Goal: Task Accomplishment & Management: Complete application form

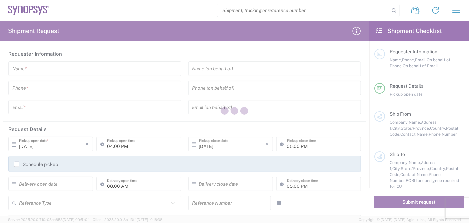
type input "[GEOGRAPHIC_DATA]"
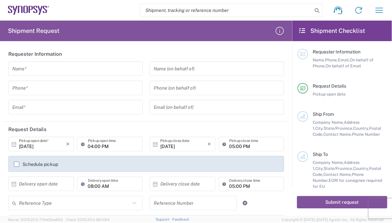
click at [206, 134] on header "Request Details" at bounding box center [146, 129] width 286 height 15
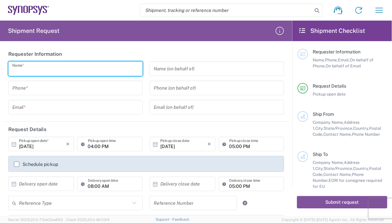
click at [37, 73] on input "text" at bounding box center [75, 69] width 126 height 12
paste input "[PERSON_NAME]"
type input "[PERSON_NAME]"
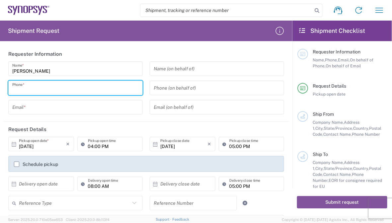
click at [32, 91] on input "tel" at bounding box center [75, 88] width 126 height 12
paste input "[PHONE_NUMBER]"
type input "[PHONE_NUMBER]"
click at [199, 89] on input "tel" at bounding box center [217, 88] width 126 height 12
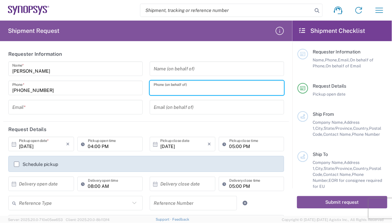
paste input "[PHONE_NUMBER]"
type input "[PHONE_NUMBER]"
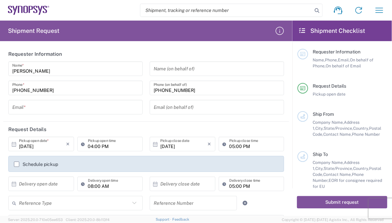
click at [67, 104] on input "text" at bounding box center [75, 108] width 126 height 12
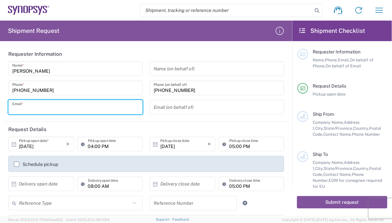
paste input "[EMAIL_ADDRESS][PERSON_NAME][DOMAIN_NAME]"
type input "[EMAIL_ADDRESS][PERSON_NAME][DOMAIN_NAME]"
click at [184, 112] on input "text" at bounding box center [217, 108] width 126 height 12
paste input "[EMAIL_ADDRESS][PERSON_NAME][DOMAIN_NAME]"
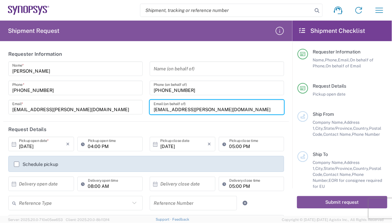
type input "[EMAIL_ADDRESS][PERSON_NAME][DOMAIN_NAME]"
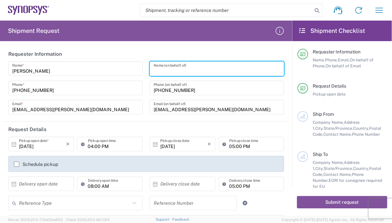
click at [192, 68] on input "text" at bounding box center [217, 69] width 126 height 12
paste input "E-Elements Technology Co., Ltd"
type input "E-Elements Technology Co., Ltd"
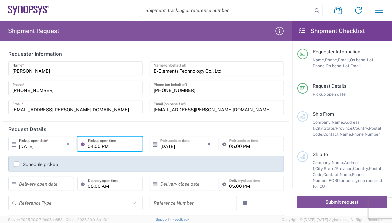
click at [119, 146] on input "04:00 PM" at bounding box center [113, 144] width 51 height 12
click at [40, 145] on input "[DATE]" at bounding box center [42, 144] width 47 height 12
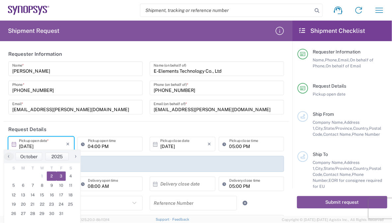
click at [58, 175] on span "3" at bounding box center [61, 176] width 10 height 9
type input "[DATE]"
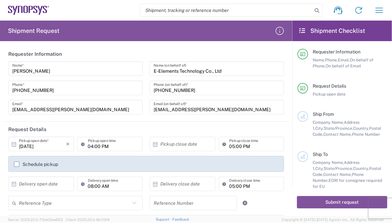
click at [109, 150] on div "04:00 PM Pickup open time" at bounding box center [110, 144] width 66 height 15
click at [111, 148] on input "04:00 PM" at bounding box center [113, 144] width 51 height 12
drag, startPoint x: 114, startPoint y: 145, endPoint x: 75, endPoint y: 145, distance: 38.5
click at [76, 145] on div "04:00 PM Pickup open time" at bounding box center [110, 146] width 69 height 19
type input "05:00 PM"
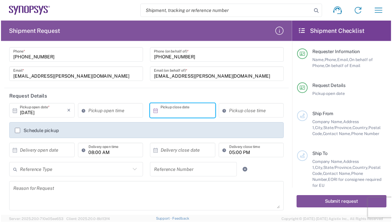
scroll to position [66, 0]
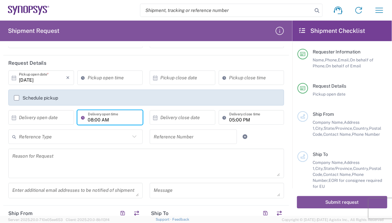
click at [120, 121] on input "08:00 AM" at bounding box center [113, 118] width 51 height 12
type input ":00 AM"
drag, startPoint x: 103, startPoint y: 120, endPoint x: 74, endPoint y: 121, distance: 28.9
click at [77, 121] on div ":00 AM Delivery open time" at bounding box center [110, 117] width 66 height 15
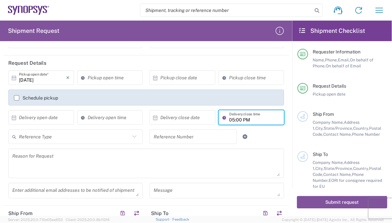
click at [263, 118] on input "05:00 PM" at bounding box center [254, 118] width 51 height 12
type input ":00 PM"
drag, startPoint x: 227, startPoint y: 118, endPoint x: 207, endPoint y: 118, distance: 20.2
click at [207, 118] on div "× Delivery close date Cancel Apply :00 PM Delivery close time" at bounding box center [217, 119] width 138 height 19
click at [267, 129] on div at bounding box center [263, 136] width 47 height 15
